Goal: Check status: Check status

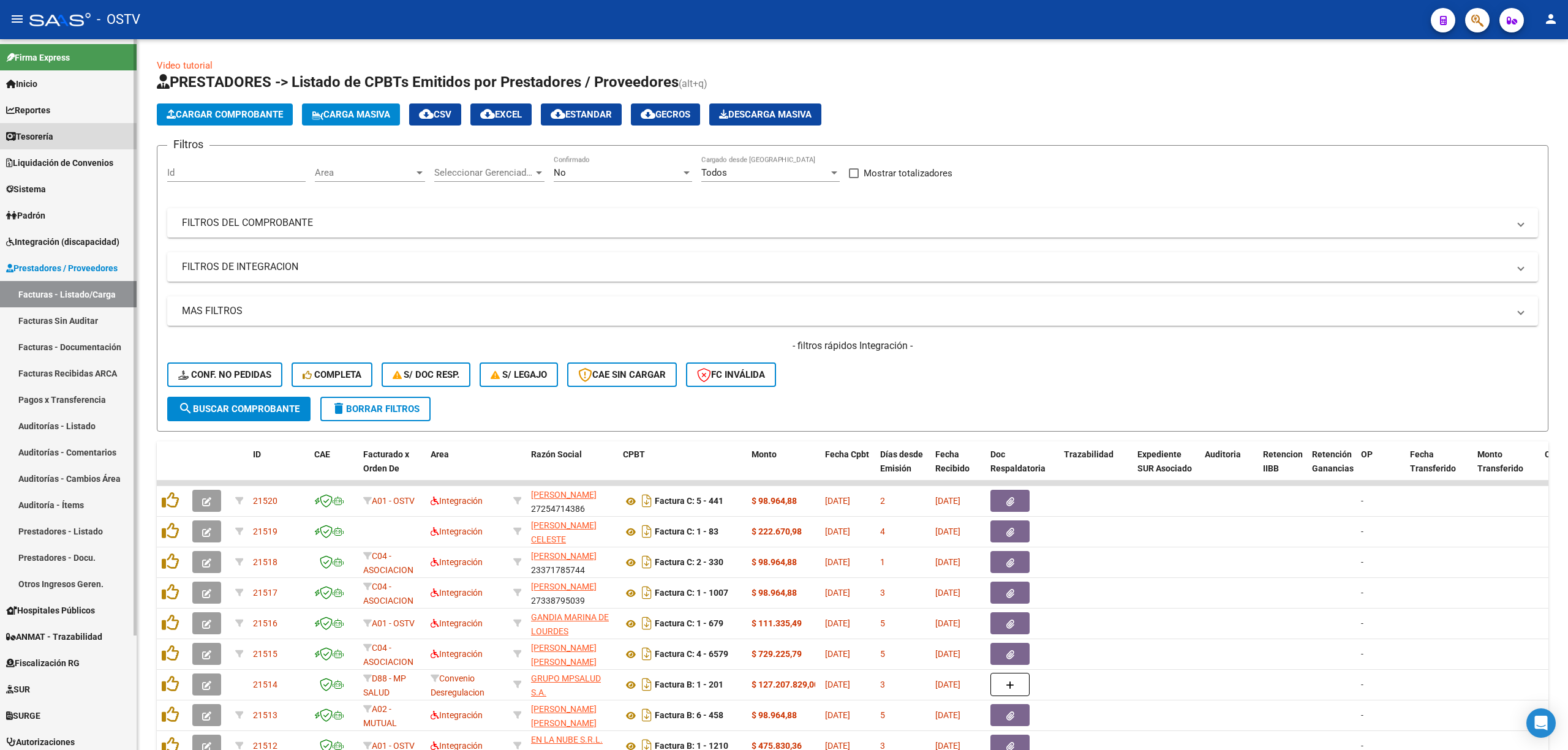
click at [49, 126] on link "Tesorería" at bounding box center [68, 137] width 137 height 27
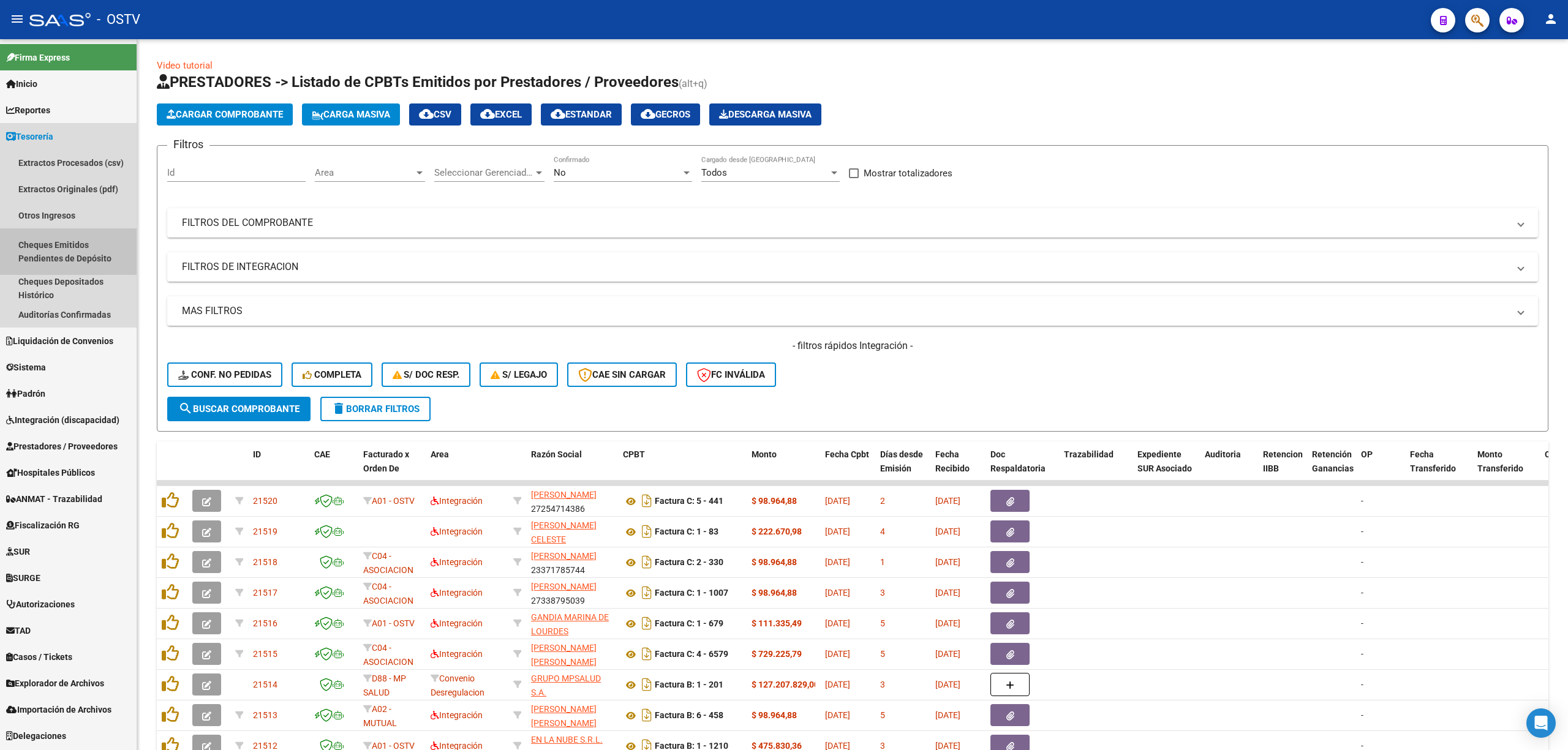
click at [45, 244] on link "Cheques Emitidos Pendientes de Depósito" at bounding box center [68, 251] width 137 height 46
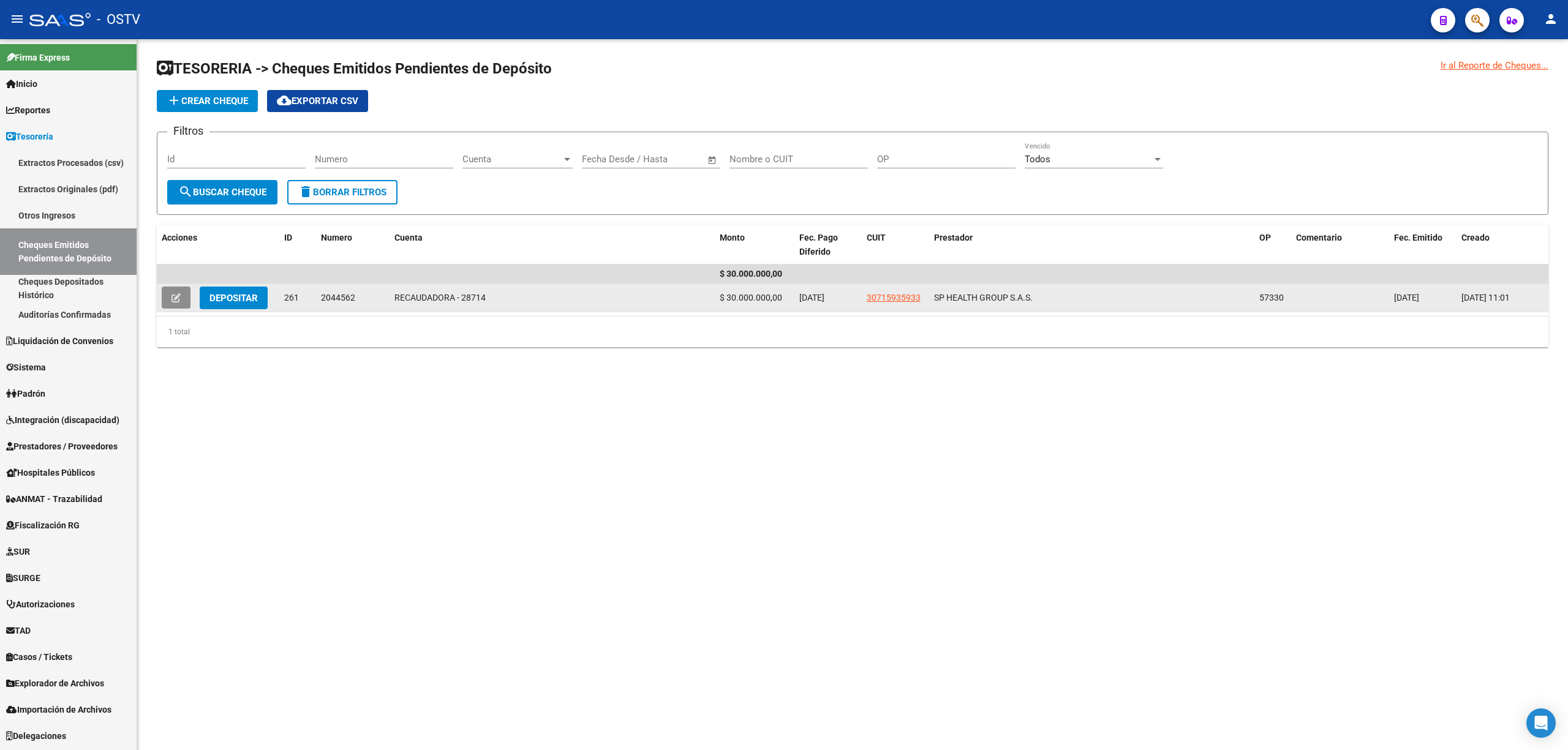
click at [177, 296] on icon at bounding box center [176, 298] width 9 height 9
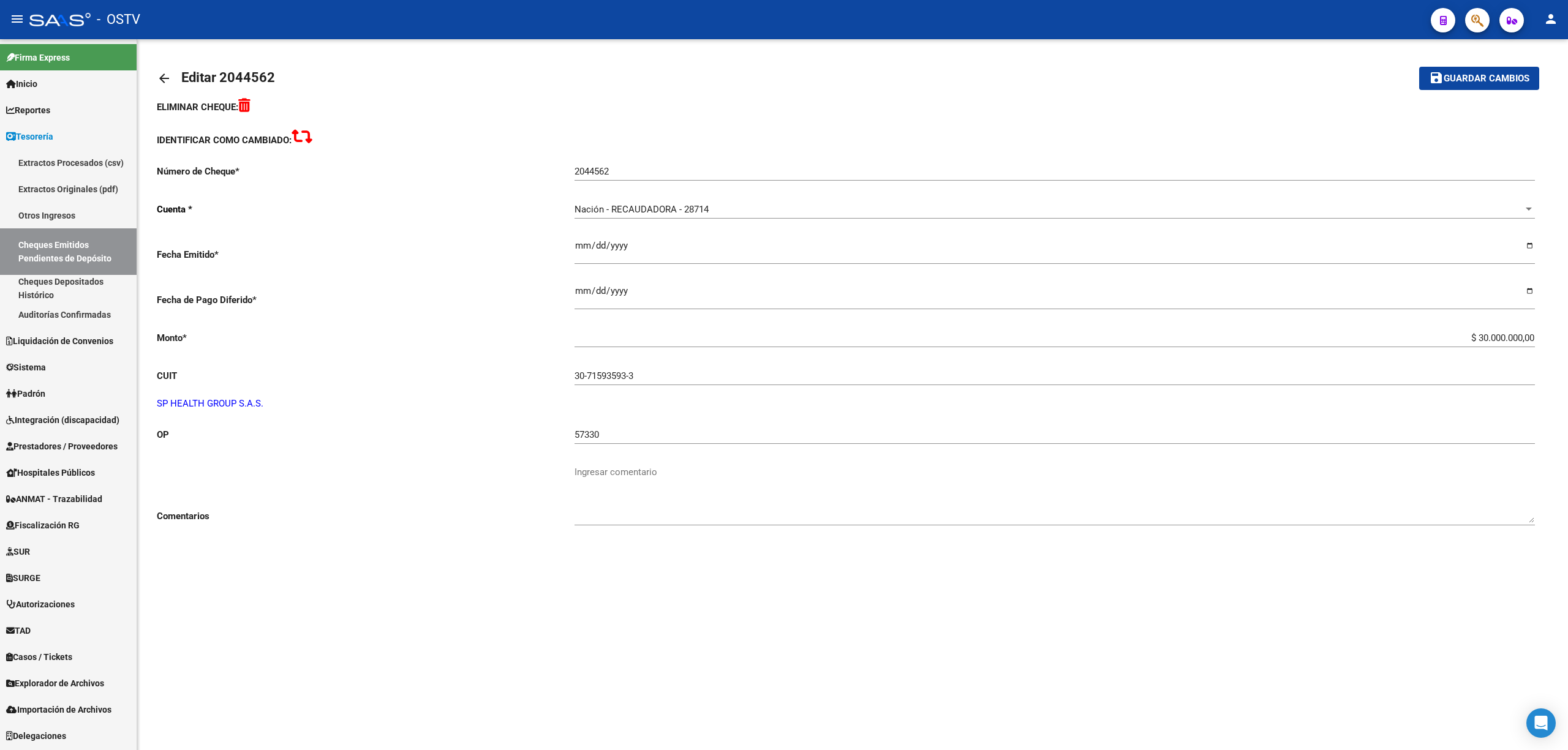
click at [250, 107] on icon at bounding box center [244, 105] width 12 height 14
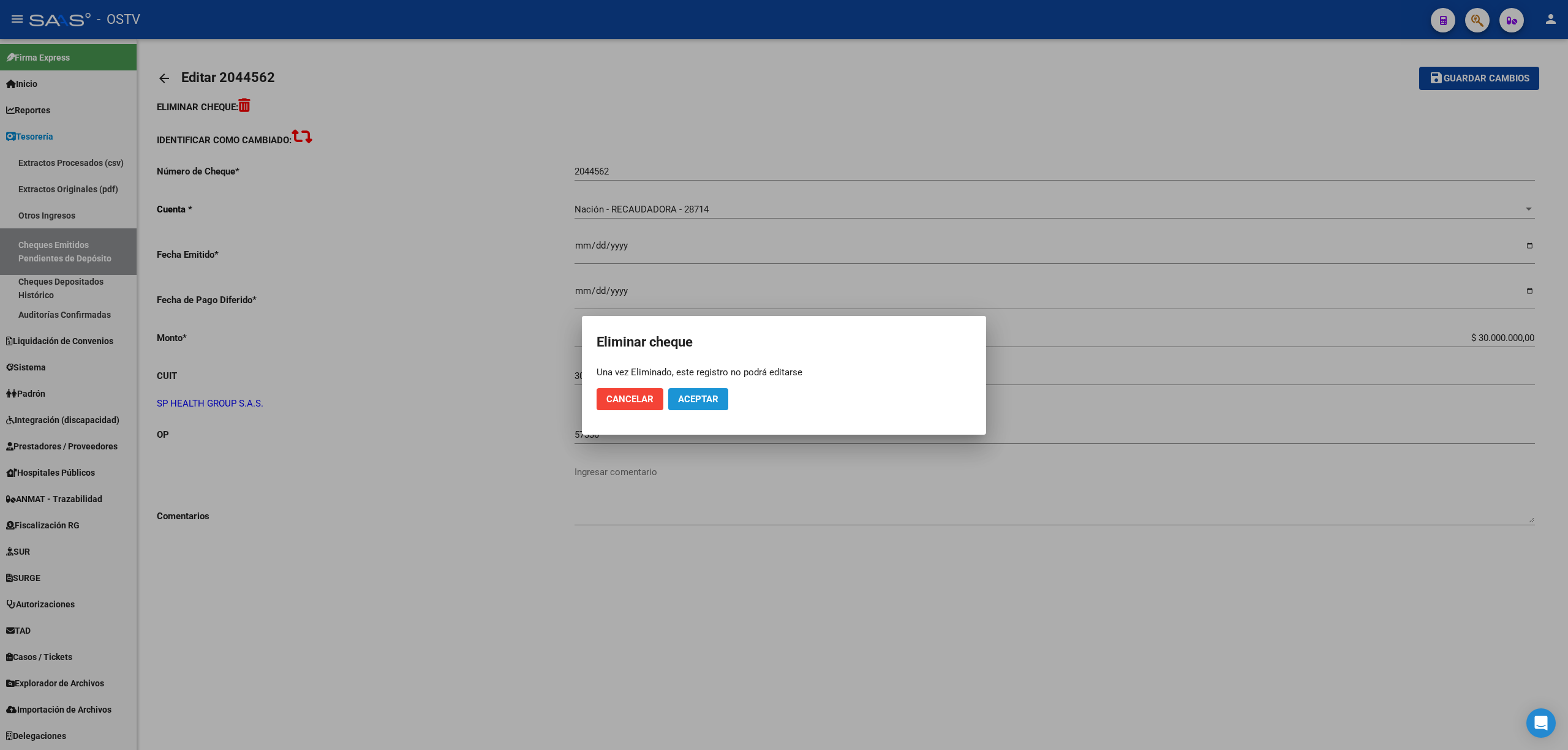
click at [704, 398] on span "Aceptar" at bounding box center [698, 399] width 41 height 11
